Goal: Information Seeking & Learning: Understand process/instructions

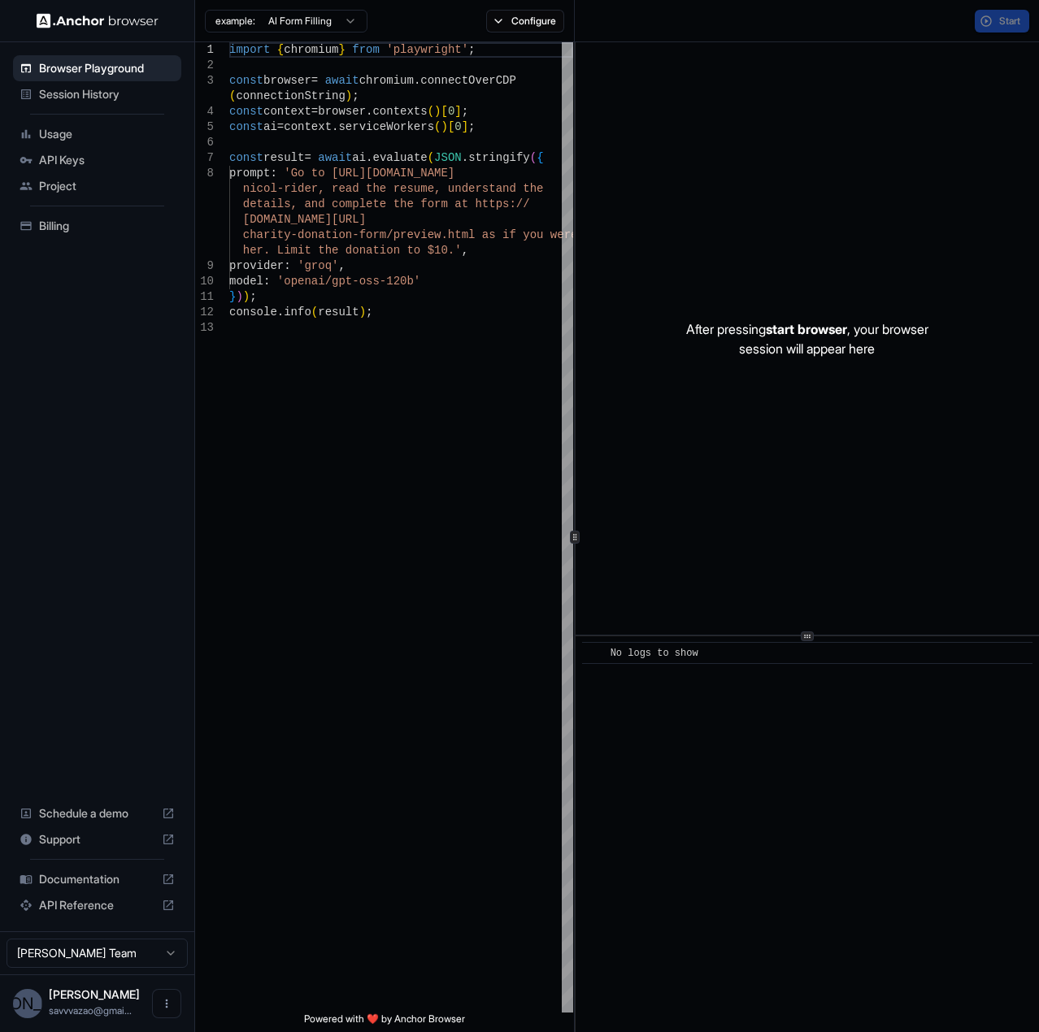
drag, startPoint x: 0, startPoint y: 0, endPoint x: 410, endPoint y: 505, distance: 650.5
click at [410, 505] on div "import { chromium } from 'playwright' ; const browser = await chromium . connec…" at bounding box center [401, 666] width 344 height 1248
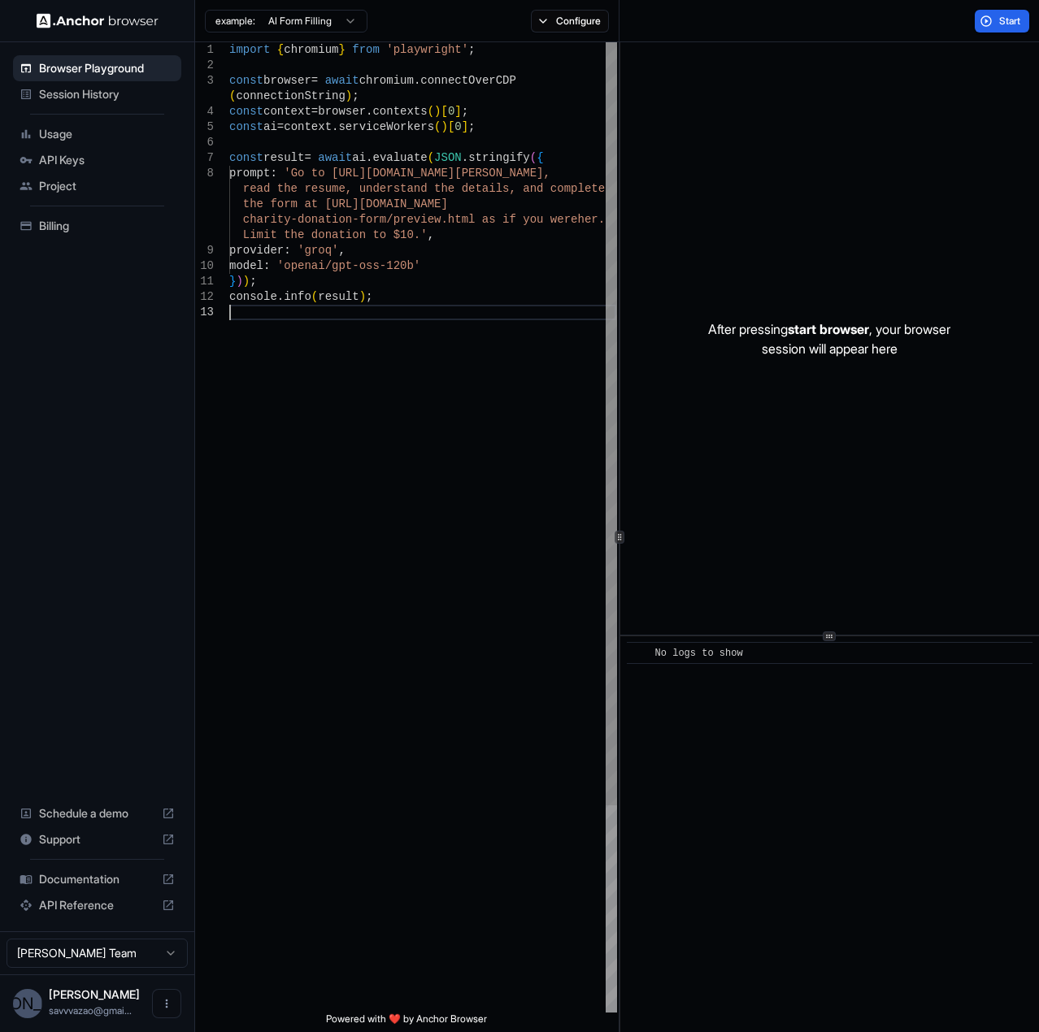
type textarea "**********"
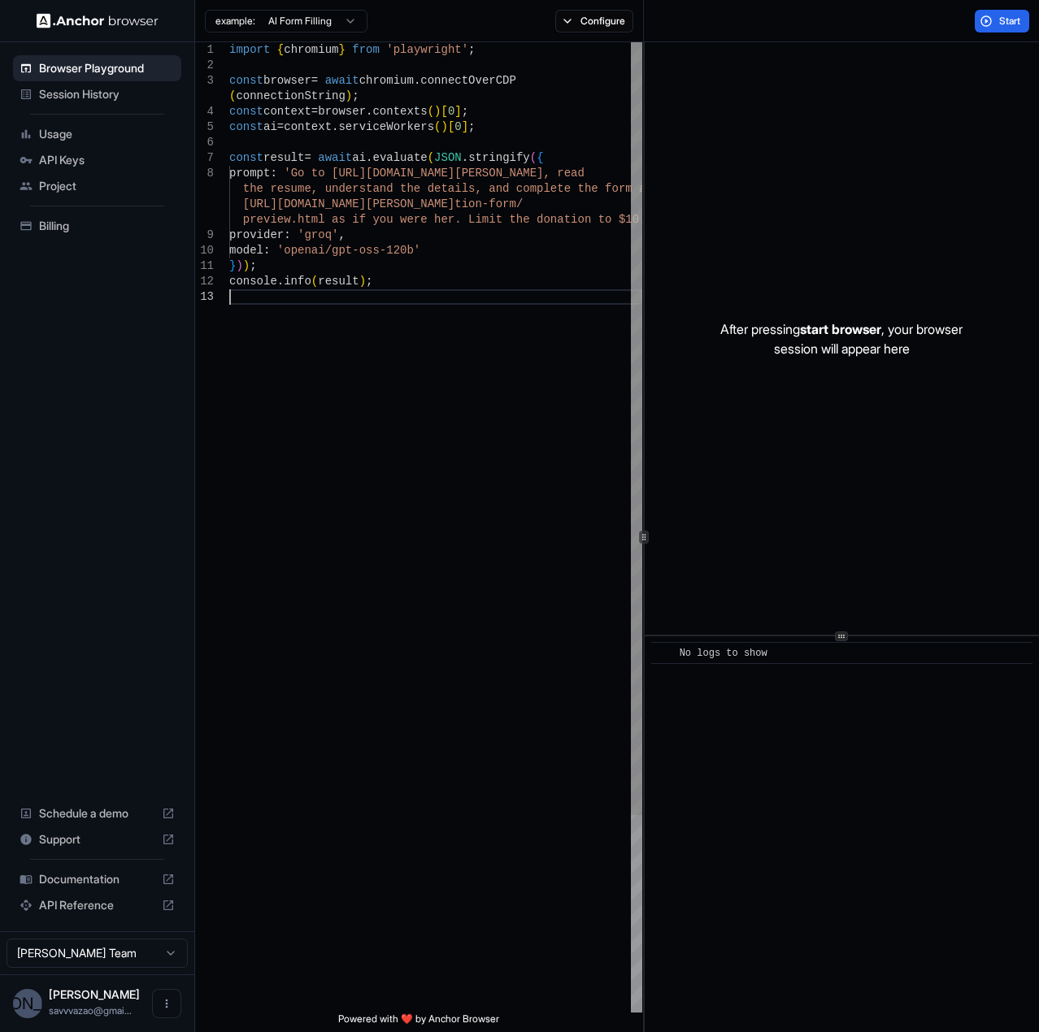
click at [644, 484] on div "**********" at bounding box center [617, 537] width 844 height 990
click at [99, 839] on span "Support" at bounding box center [97, 839] width 116 height 16
click at [166, 1005] on icon "Open menu" at bounding box center [166, 1003] width 13 height 13
click at [355, 870] on div at bounding box center [519, 516] width 1039 height 1032
click at [75, 884] on span "Documentation" at bounding box center [97, 879] width 116 height 16
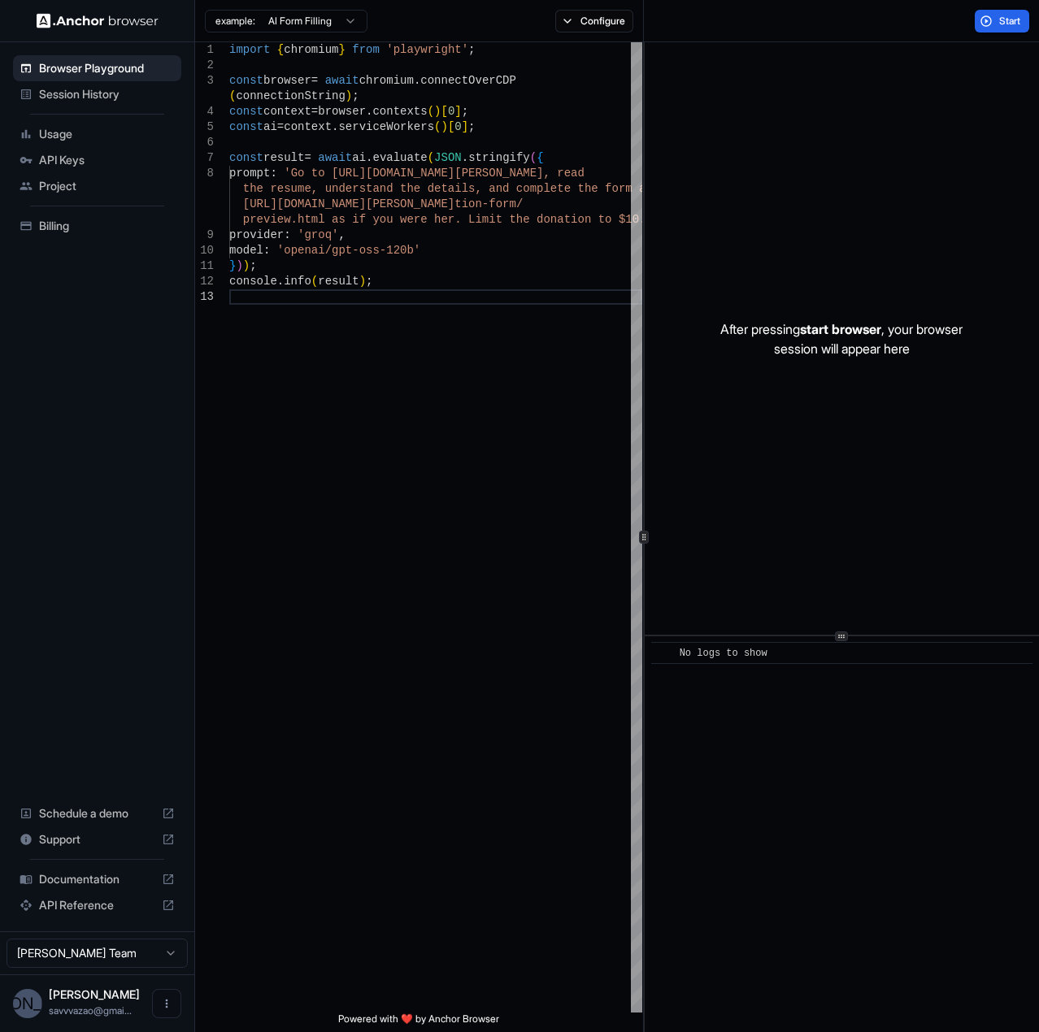
click at [842, 410] on div "After pressing start browser , your browser session will appear here" at bounding box center [841, 338] width 394 height 592
click at [842, 728] on div "​ No logs to show" at bounding box center [841, 834] width 394 height 396
click at [802, 649] on div "No logs to show" at bounding box center [846, 653] width 335 height 16
click at [838, 527] on div "After pressing start browser , your browser session will appear here" at bounding box center [841, 338] width 394 height 592
click at [853, 545] on div "After pressing start browser , your browser session will appear here ​ No logs …" at bounding box center [841, 537] width 394 height 990
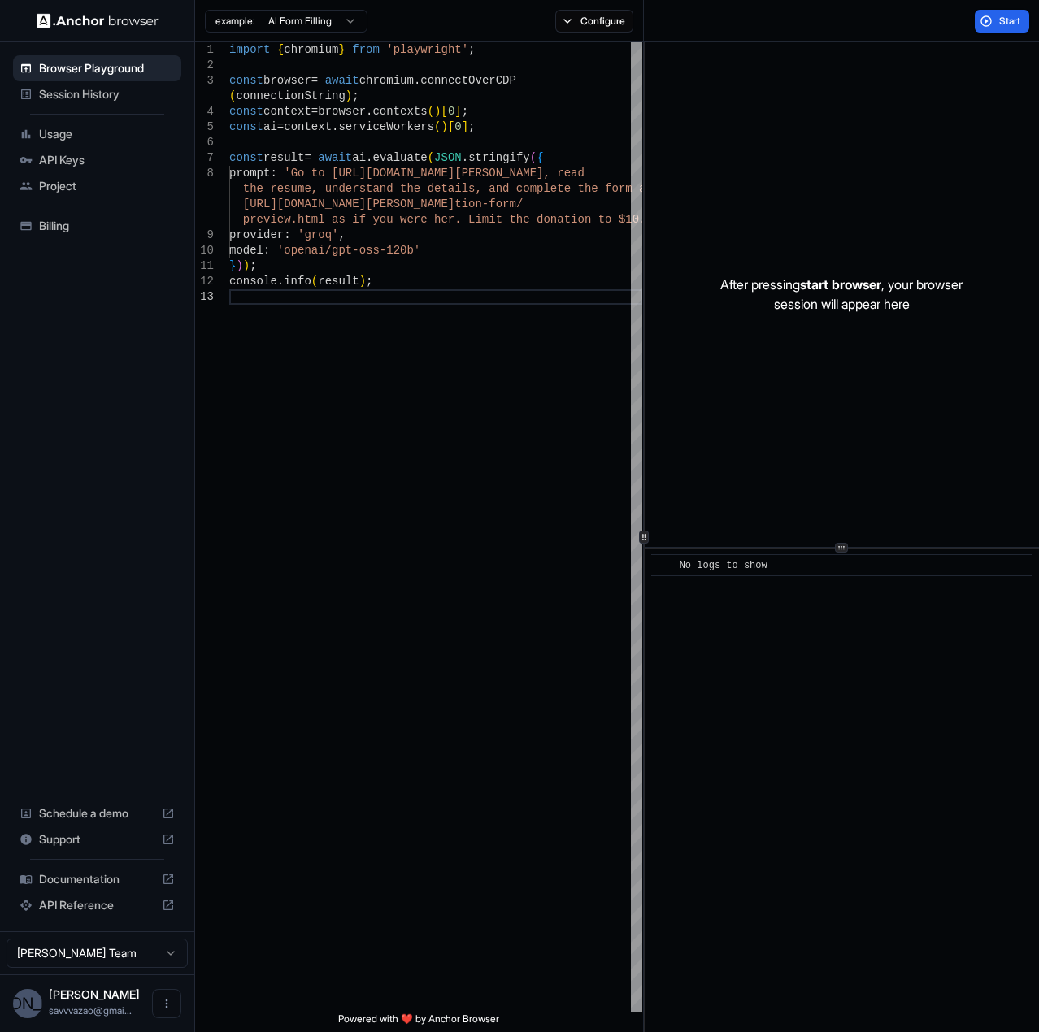
click at [839, 323] on div "After pressing start browser , your browser session will appear here" at bounding box center [841, 294] width 394 height 505
click at [840, 313] on div "After pressing start browser , your browser session will appear here" at bounding box center [841, 294] width 394 height 505
click at [853, 288] on span "start browser" at bounding box center [840, 284] width 81 height 16
click at [861, 252] on div "After pressing start browser , your browser session will appear here" at bounding box center [841, 294] width 394 height 505
click at [102, 92] on span "Session History" at bounding box center [107, 94] width 136 height 16
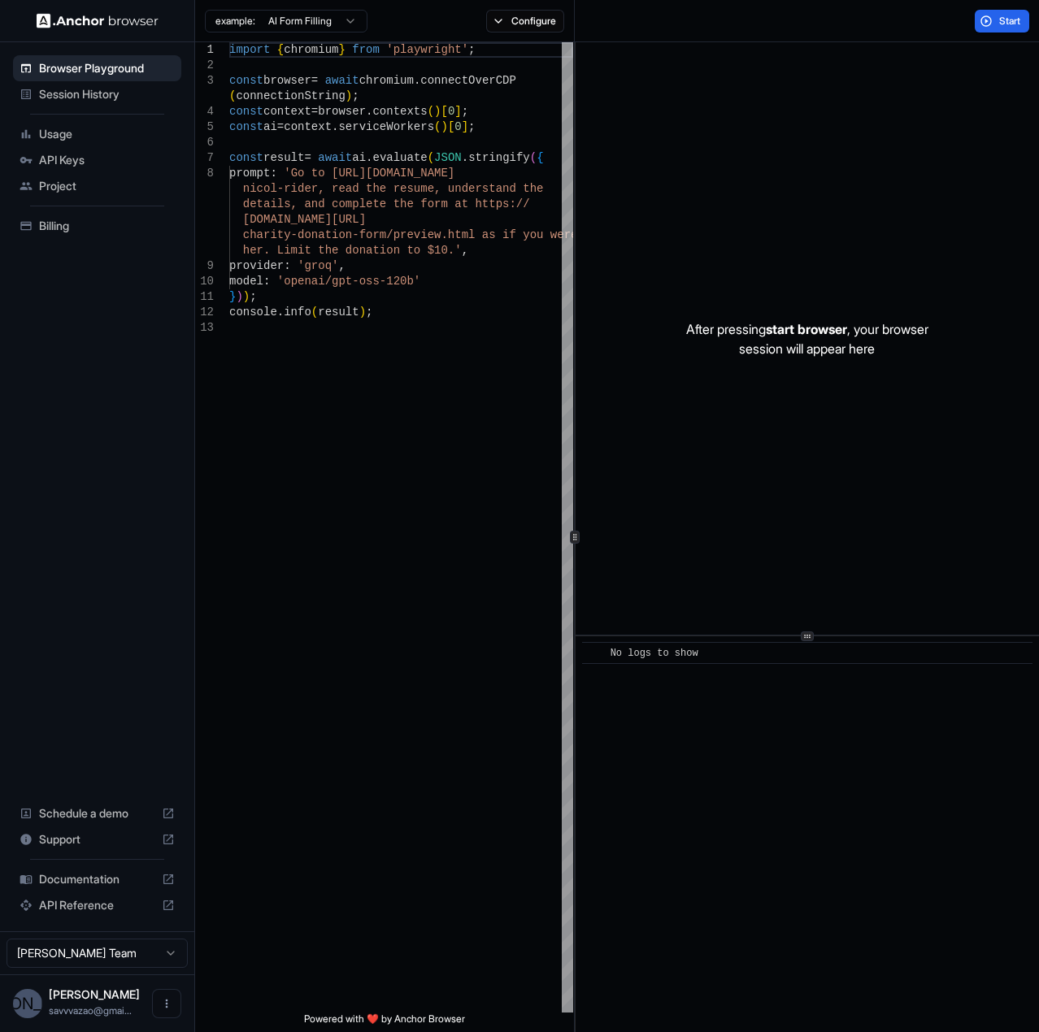
click at [98, 884] on span "Documentation" at bounding box center [97, 879] width 116 height 16
